Goal: Task Accomplishment & Management: Manage account settings

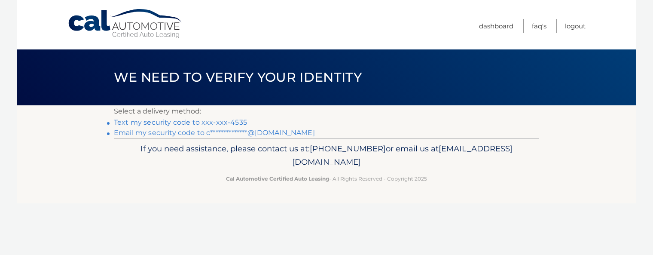
click at [233, 121] on link "Text my security code to xxx-xxx-4535" at bounding box center [180, 122] width 133 height 8
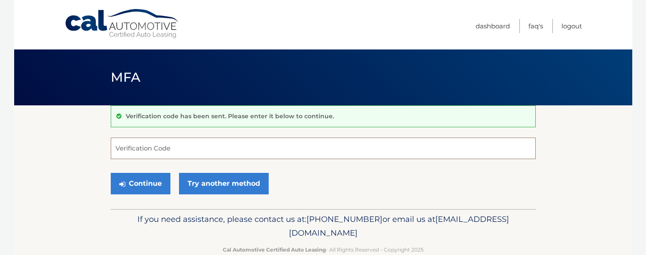
click at [149, 149] on input "Verification Code" at bounding box center [323, 147] width 425 height 21
type input "319880"
click at [111, 173] on button "Continue" at bounding box center [141, 183] width 60 height 21
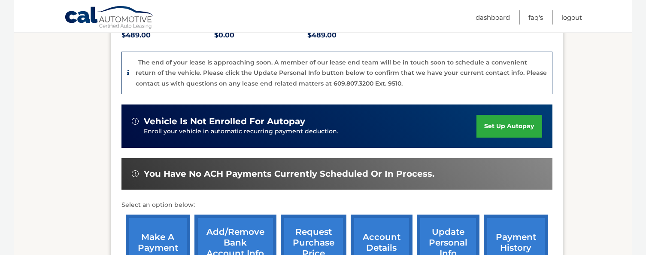
scroll to position [166, 0]
